Goal: Complete application form

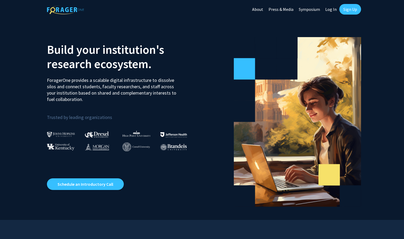
click at [334, 9] on link "Log In" at bounding box center [331, 9] width 17 height 19
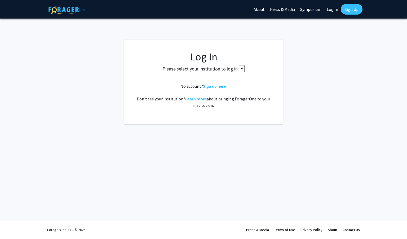
select select
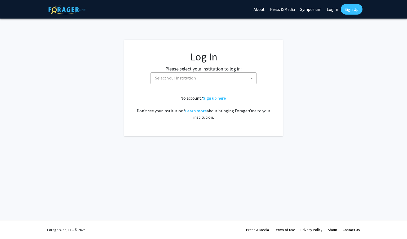
click at [213, 74] on span "Select your institution" at bounding box center [204, 78] width 103 height 11
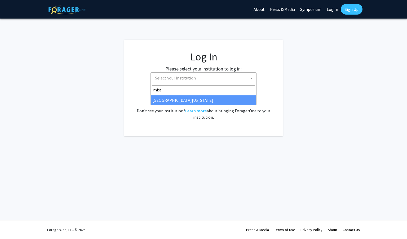
type input "miss"
select select "33"
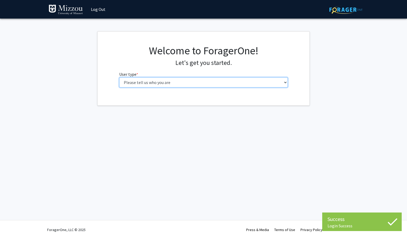
click at [206, 82] on select "Please tell us who you are Undergraduate Student Master's Student Doctoral Cand…" at bounding box center [203, 82] width 169 height 10
select select "1: undergrad"
click at [119, 77] on select "Please tell us who you are Undergraduate Student Master's Student Doctoral Cand…" at bounding box center [203, 82] width 169 height 10
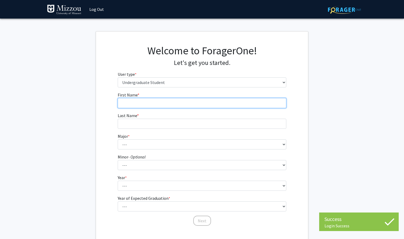
click at [206, 108] on input "First Name * required" at bounding box center [202, 103] width 169 height 10
type input "[PERSON_NAME]"
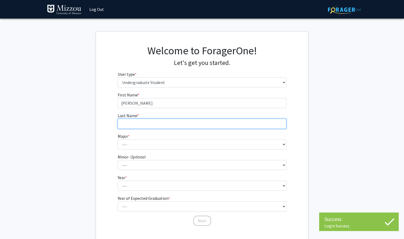
type input "[PERSON_NAME]"
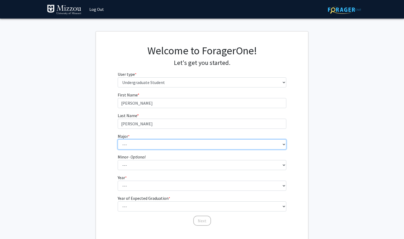
click at [195, 144] on select "--- Agribusiness Management Agricultural Education Agricultural Education: Comm…" at bounding box center [202, 144] width 169 height 10
select select "135: 2628"
click at [118, 139] on select "--- Agribusiness Management Agricultural Education Agricultural Education: Comm…" at bounding box center [202, 144] width 169 height 10
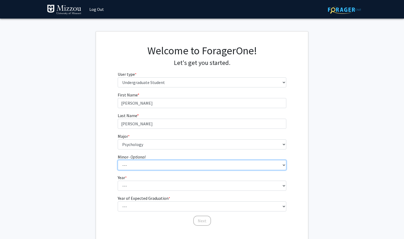
click at [160, 168] on select "--- Accountancy Aerospace Engineering Aerospace Studies Agribusiness Management…" at bounding box center [202, 165] width 169 height 10
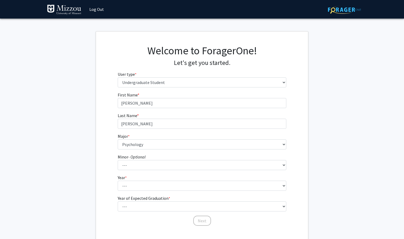
click at [113, 166] on div "First Name * required [PERSON_NAME] Last Name * required [PERSON_NAME] * requir…" at bounding box center [202, 159] width 212 height 135
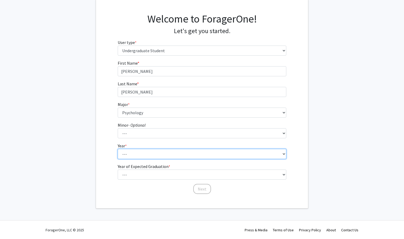
click at [141, 155] on select "--- First-year Sophomore Junior Senior Postbaccalaureate Certificate" at bounding box center [202, 154] width 169 height 10
select select "3: junior"
click at [118, 149] on select "--- First-year Sophomore Junior Senior Postbaccalaureate Certificate" at bounding box center [202, 154] width 169 height 10
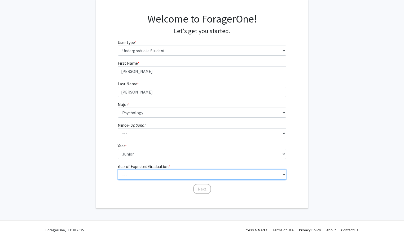
click at [150, 174] on select "--- 2025 2026 2027 2028 2029 2030 2031 2032 2033 2034" at bounding box center [202, 175] width 169 height 10
select select "3: 2027"
click at [118, 170] on select "--- 2025 2026 2027 2028 2029 2030 2031 2032 2033 2034" at bounding box center [202, 175] width 169 height 10
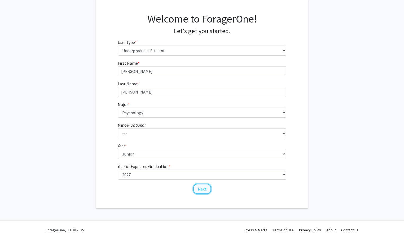
click at [201, 190] on button "Next" at bounding box center [202, 189] width 18 height 10
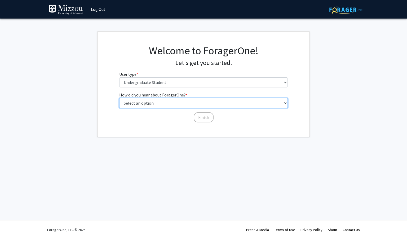
click at [176, 107] on select "Select an option Peer/student recommendation Faculty/staff recommendation Unive…" at bounding box center [203, 103] width 169 height 10
select select "2: faculty_recommendation"
click at [119, 98] on select "Select an option Peer/student recommendation Faculty/staff recommendation Unive…" at bounding box center [203, 103] width 169 height 10
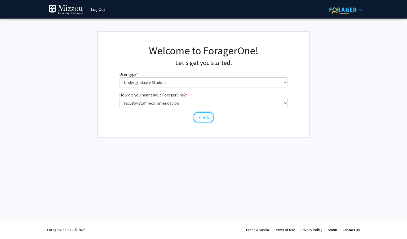
click at [208, 114] on button "Finish" at bounding box center [204, 117] width 20 height 10
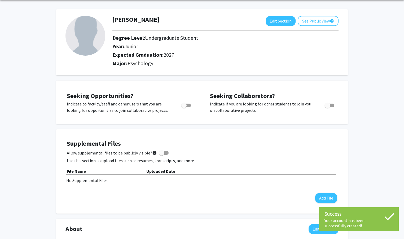
scroll to position [19, 0]
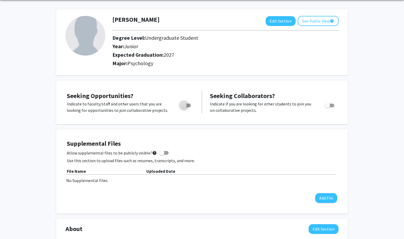
click at [187, 104] on span "Toggle" at bounding box center [186, 106] width 10 height 4
click at [184, 107] on input "Are you actively seeking opportunities?" at bounding box center [184, 107] width 0 height 0
checkbox input "true"
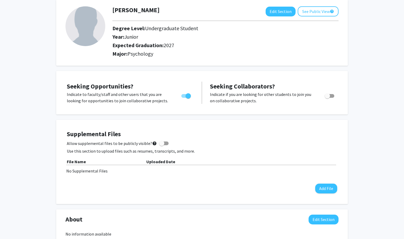
scroll to position [0, 0]
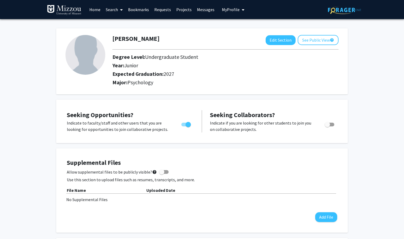
click at [100, 11] on link "Home" at bounding box center [95, 9] width 16 height 19
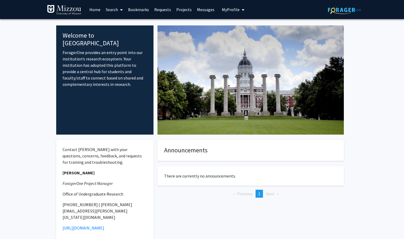
click at [185, 10] on link "Projects" at bounding box center [184, 9] width 21 height 19
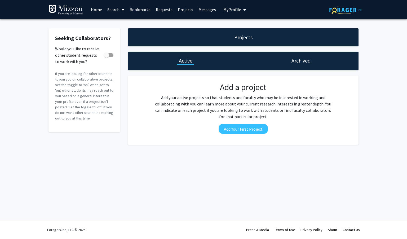
click at [141, 11] on link "Bookmarks" at bounding box center [140, 9] width 26 height 19
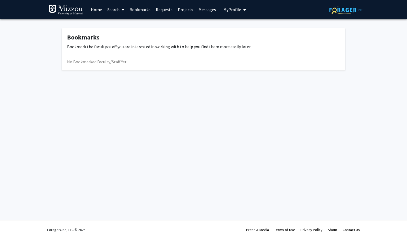
click at [206, 8] on link "Messages" at bounding box center [207, 9] width 23 height 19
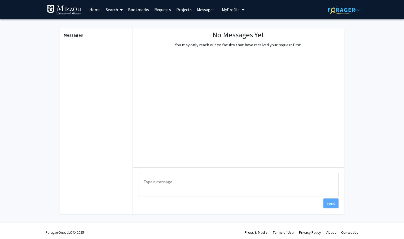
click at [229, 9] on span "My Profile" at bounding box center [231, 9] width 18 height 5
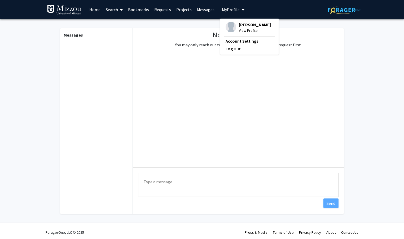
click at [233, 28] on img at bounding box center [231, 27] width 11 height 11
